Goal: Task Accomplishment & Management: Use online tool/utility

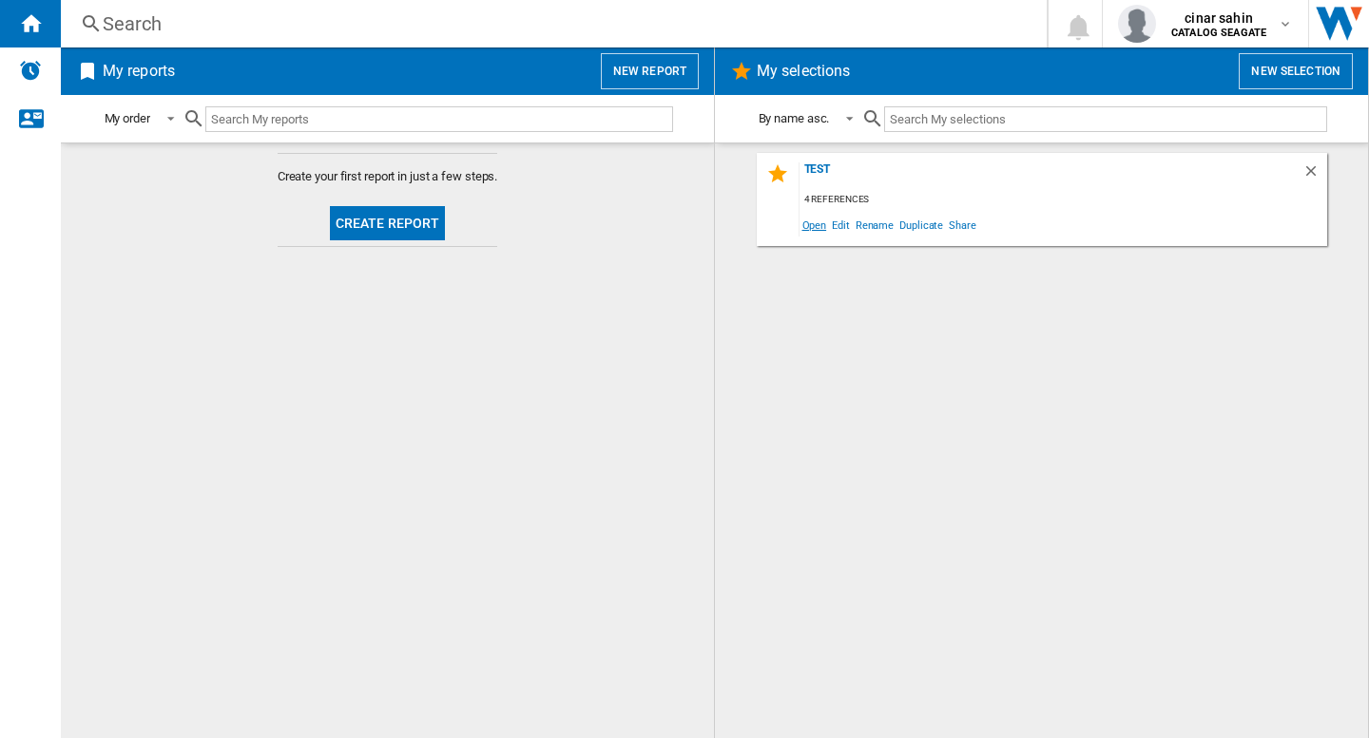
click at [815, 225] on span "Open" at bounding box center [814, 225] width 30 height 26
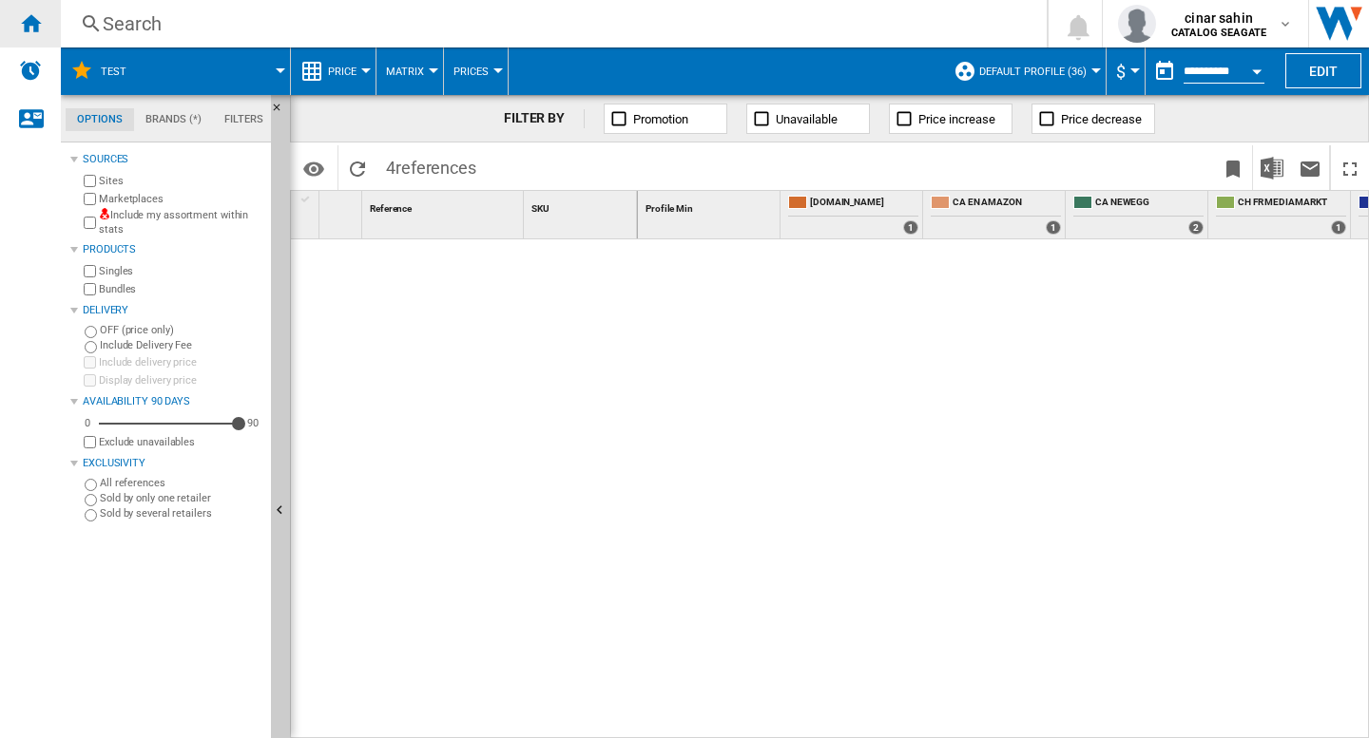
click at [34, 31] on ng-md-icon "Home" at bounding box center [30, 22] width 23 height 23
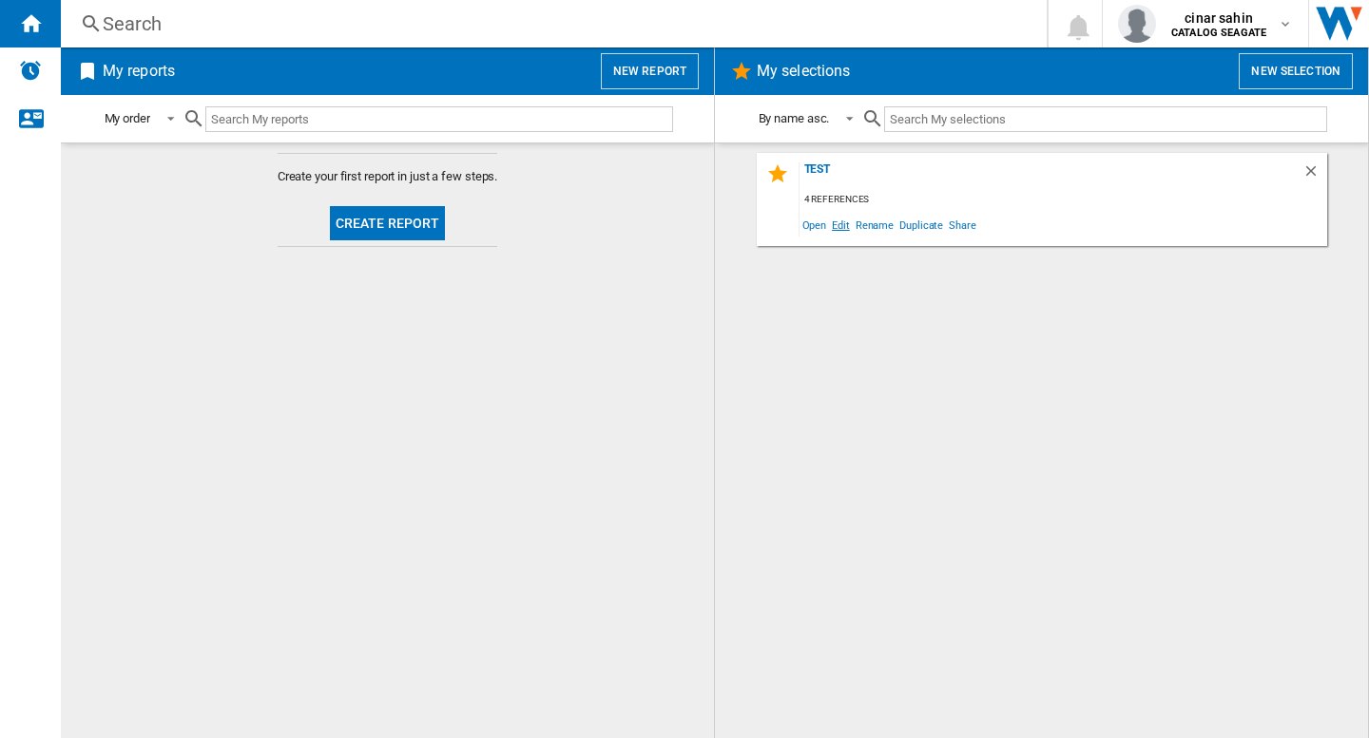
click at [838, 227] on span "Edit" at bounding box center [841, 225] width 24 height 26
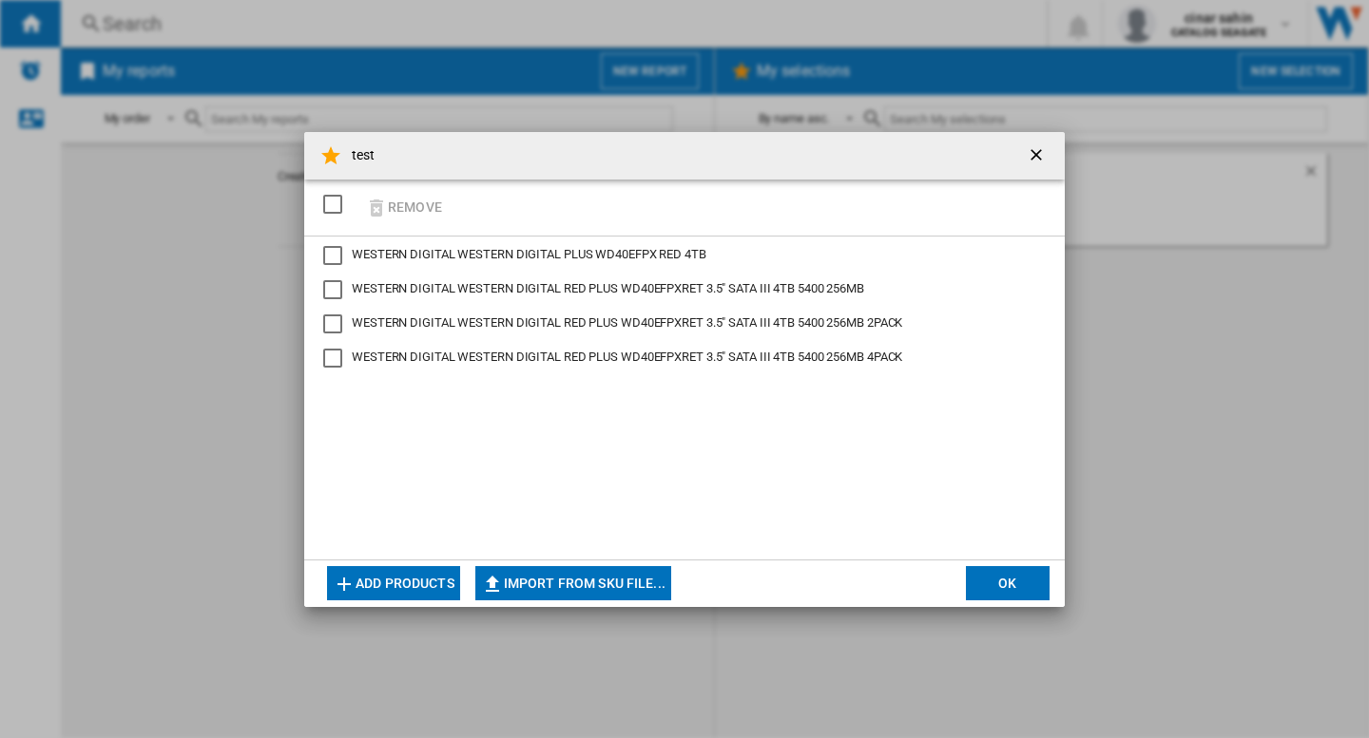
click at [370, 585] on button "Add products" at bounding box center [393, 583] width 133 height 34
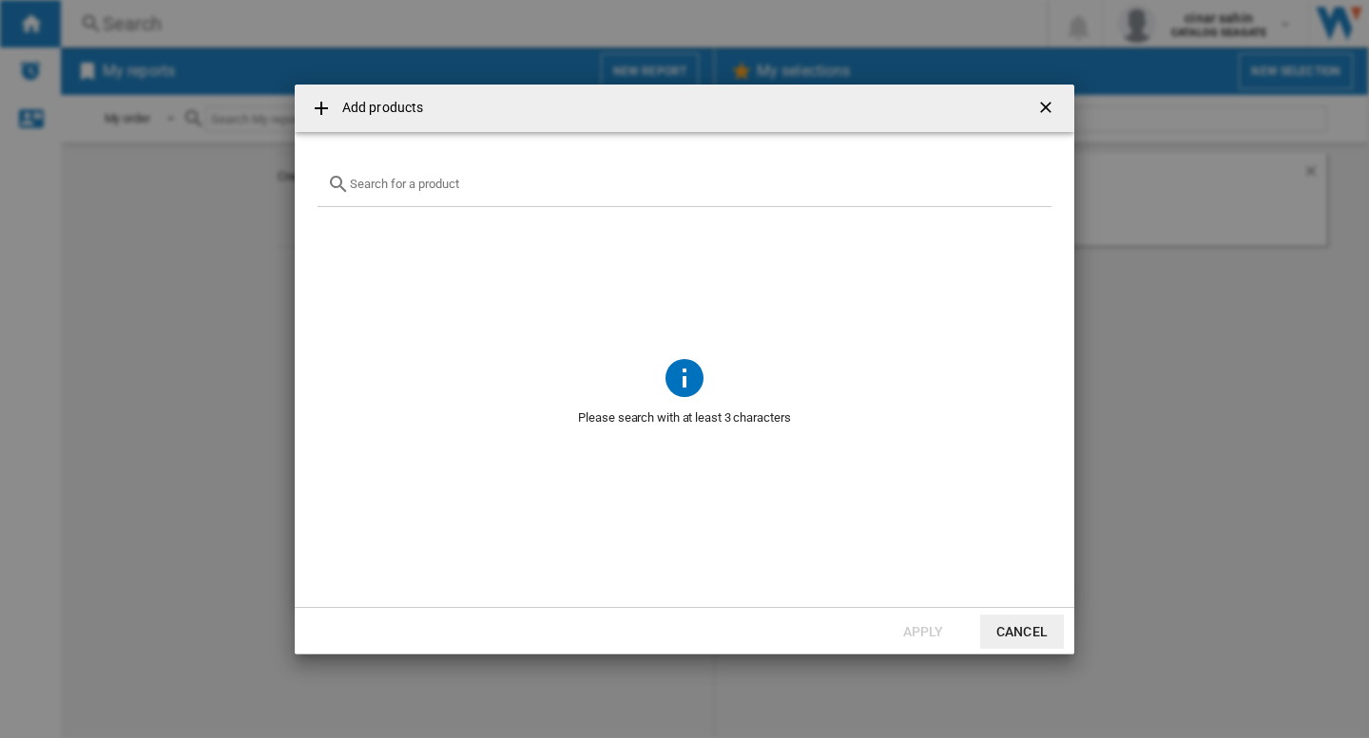
click at [453, 195] on div at bounding box center [684, 185] width 734 height 45
click at [441, 179] on input "text" at bounding box center [696, 184] width 692 height 14
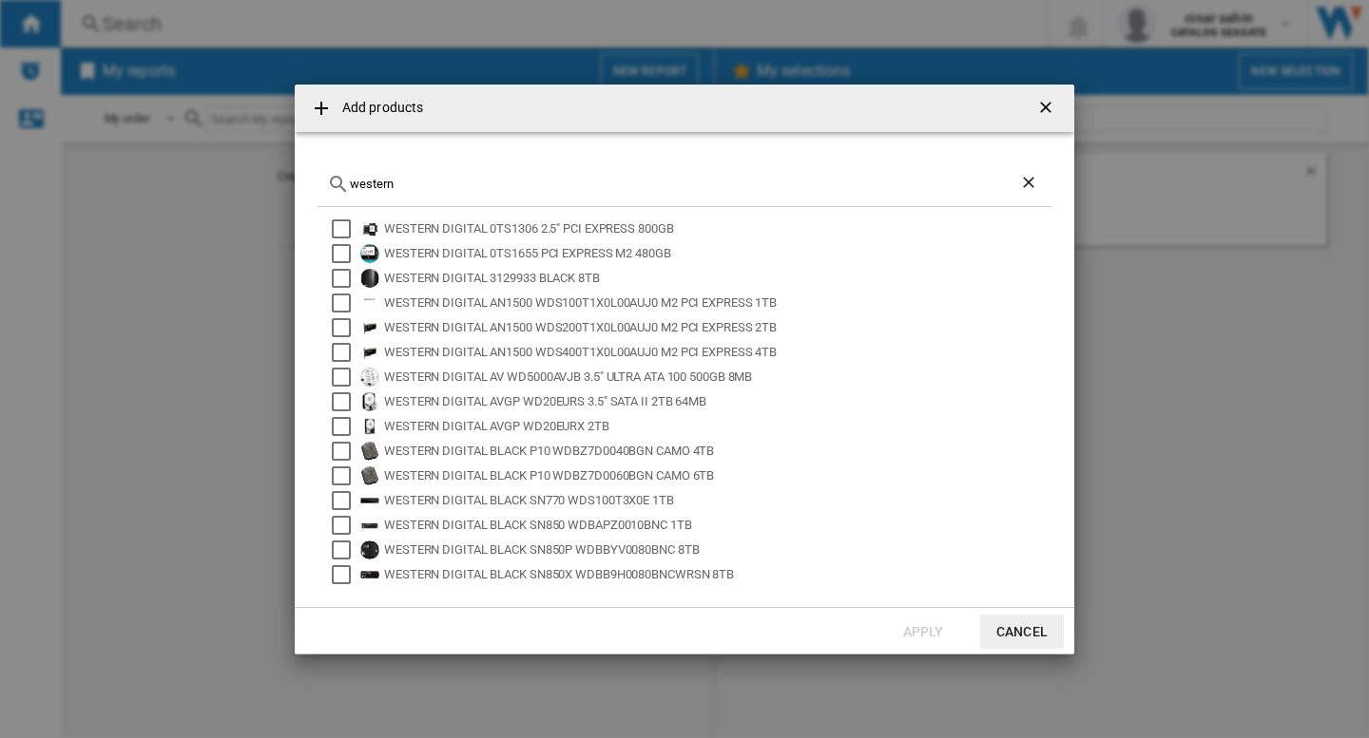
type input "western"
drag, startPoint x: 1039, startPoint y: 105, endPoint x: 1091, endPoint y: 99, distance: 52.6
click at [1039, 105] on ng-md-icon "getI18NText('BUTTONS.CLOSE_DIALOG')" at bounding box center [1047, 109] width 23 height 23
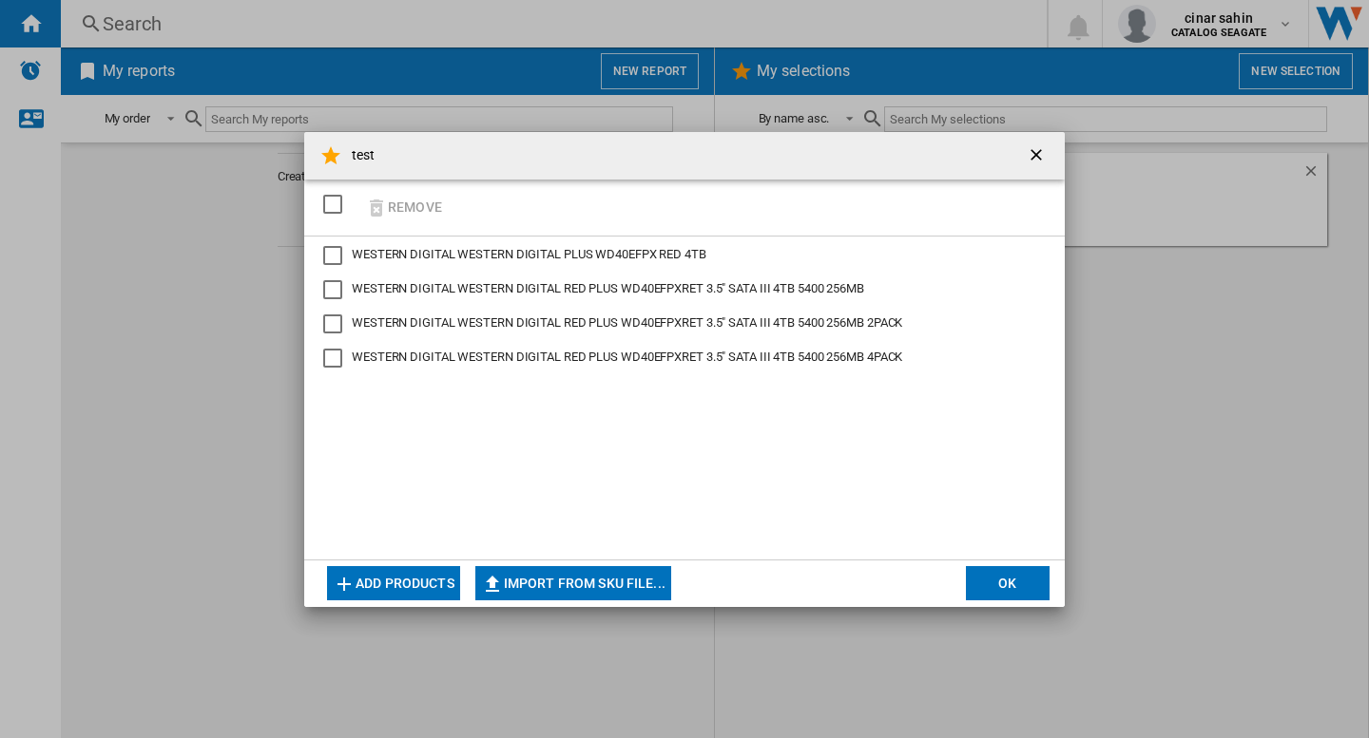
click at [1218, 26] on div "test Remove WESTERN DIGITAL WESTERN DIGITAL PLUS WD40EFPX RED 4TB WESTERN DIGIT…" at bounding box center [684, 369] width 1369 height 738
click at [1046, 154] on ng-md-icon "getI18NText('BUTTONS.CLOSE_DIALOG')" at bounding box center [1037, 156] width 23 height 23
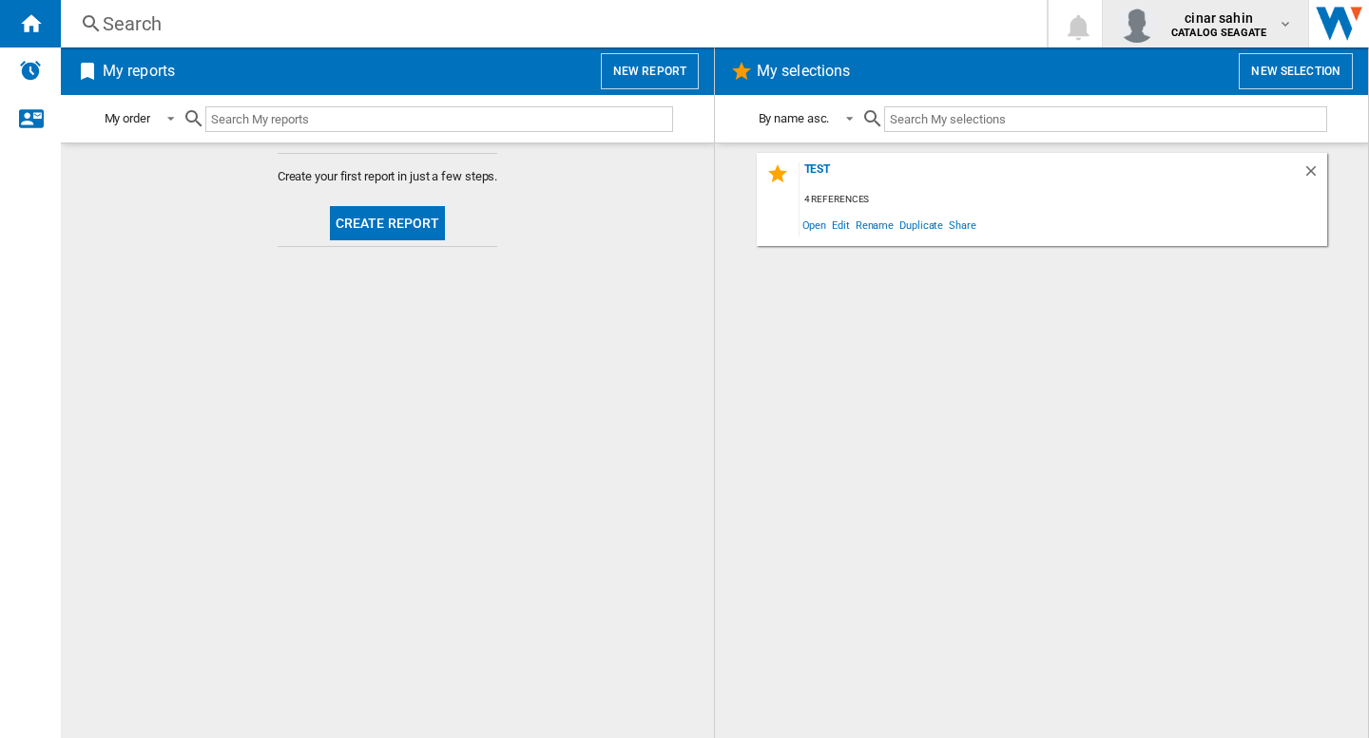
click at [1218, 29] on b "CATALOG SEAGATE" at bounding box center [1218, 33] width 95 height 12
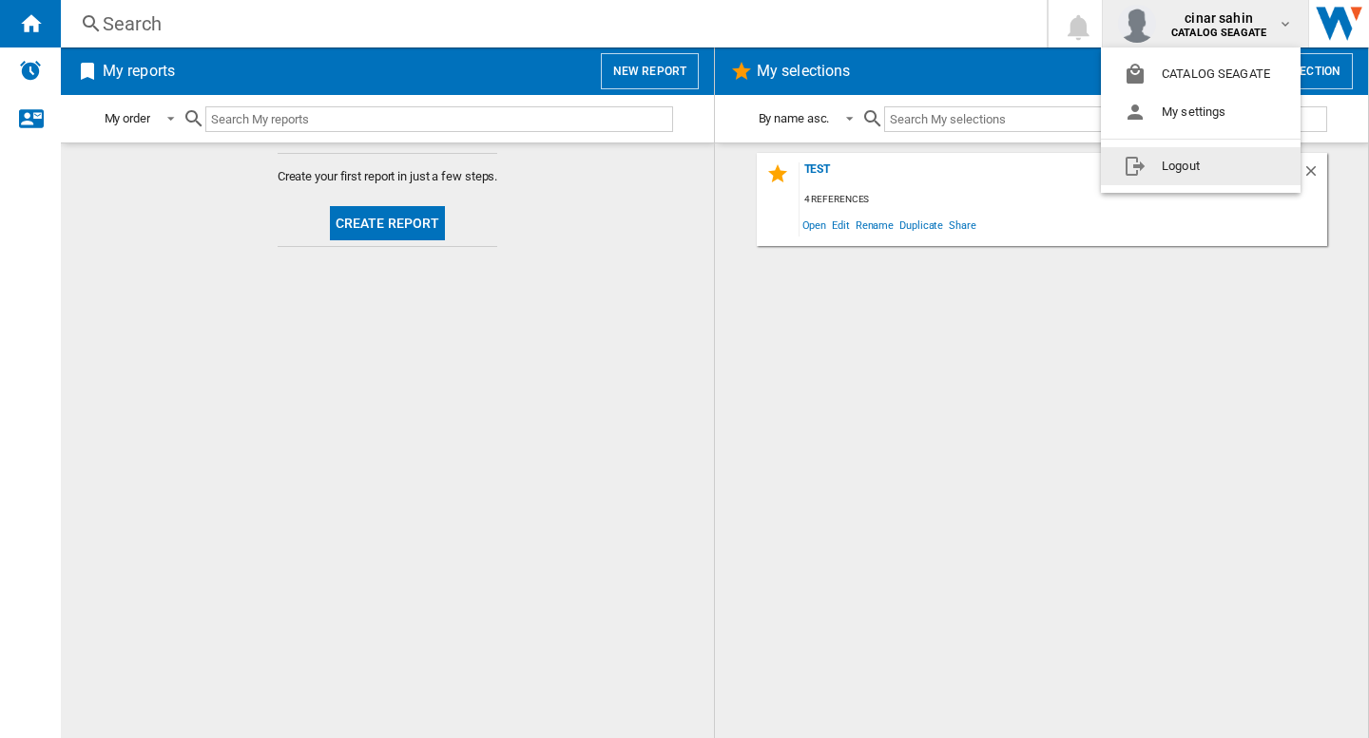
click at [1156, 176] on button "Logout" at bounding box center [1201, 166] width 200 height 38
